Goal: Task Accomplishment & Management: Manage account settings

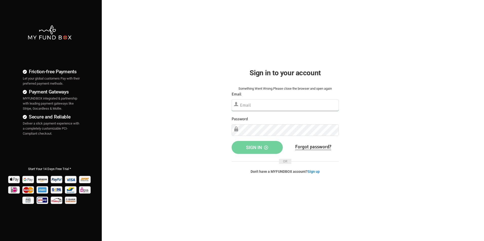
click at [291, 106] on input "text" at bounding box center [285, 105] width 107 height 12
type input "[PERSON_NAME][EMAIL_ADDRESS][DOMAIN_NAME]"
click at [262, 108] on input "text" at bounding box center [285, 105] width 107 height 12
click at [310, 147] on link "Forgot password?" at bounding box center [313, 147] width 36 height 6
